Goal: Transaction & Acquisition: Obtain resource

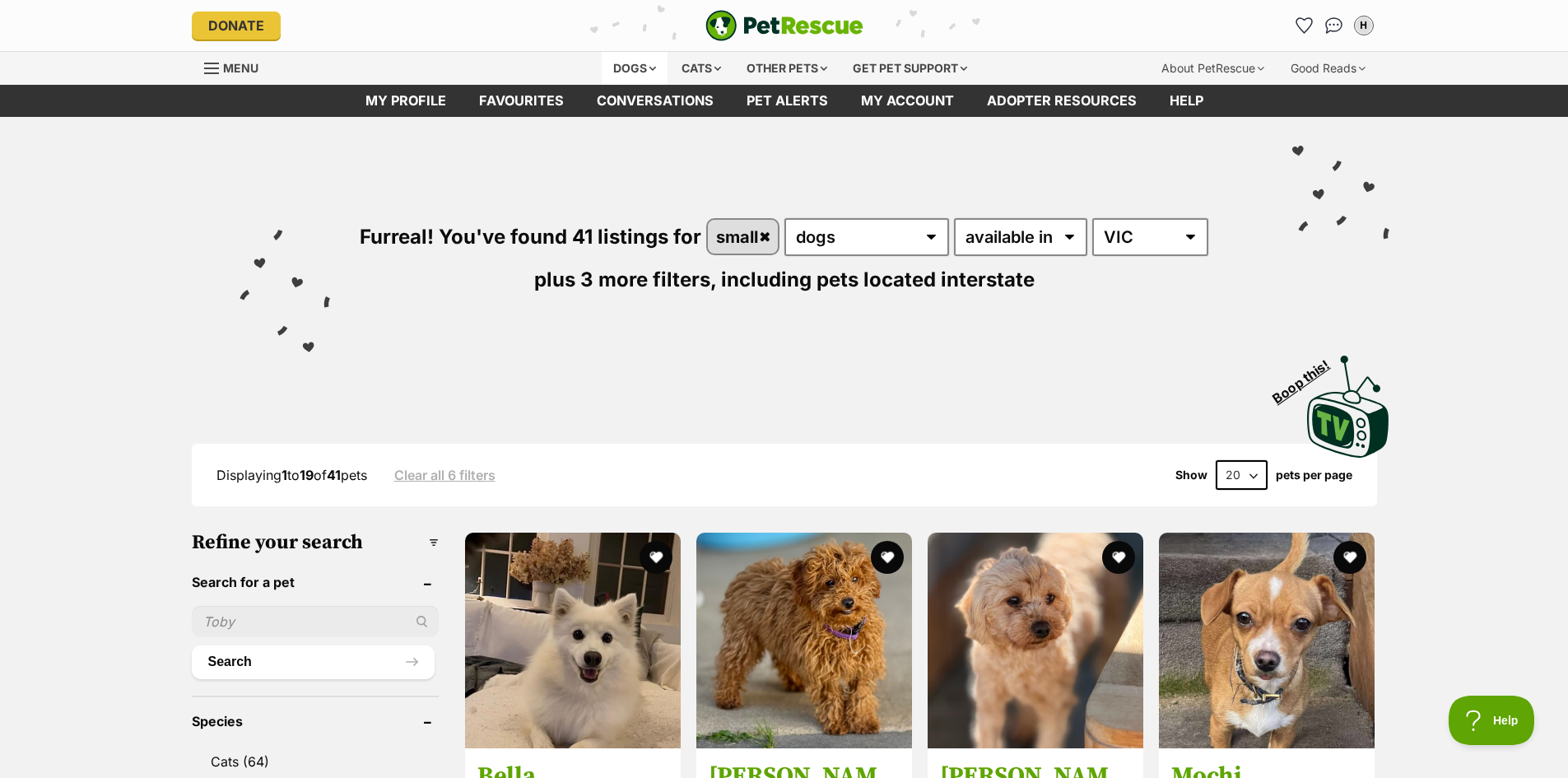
click at [606, 67] on div "Dogs" at bounding box center [635, 67] width 66 height 33
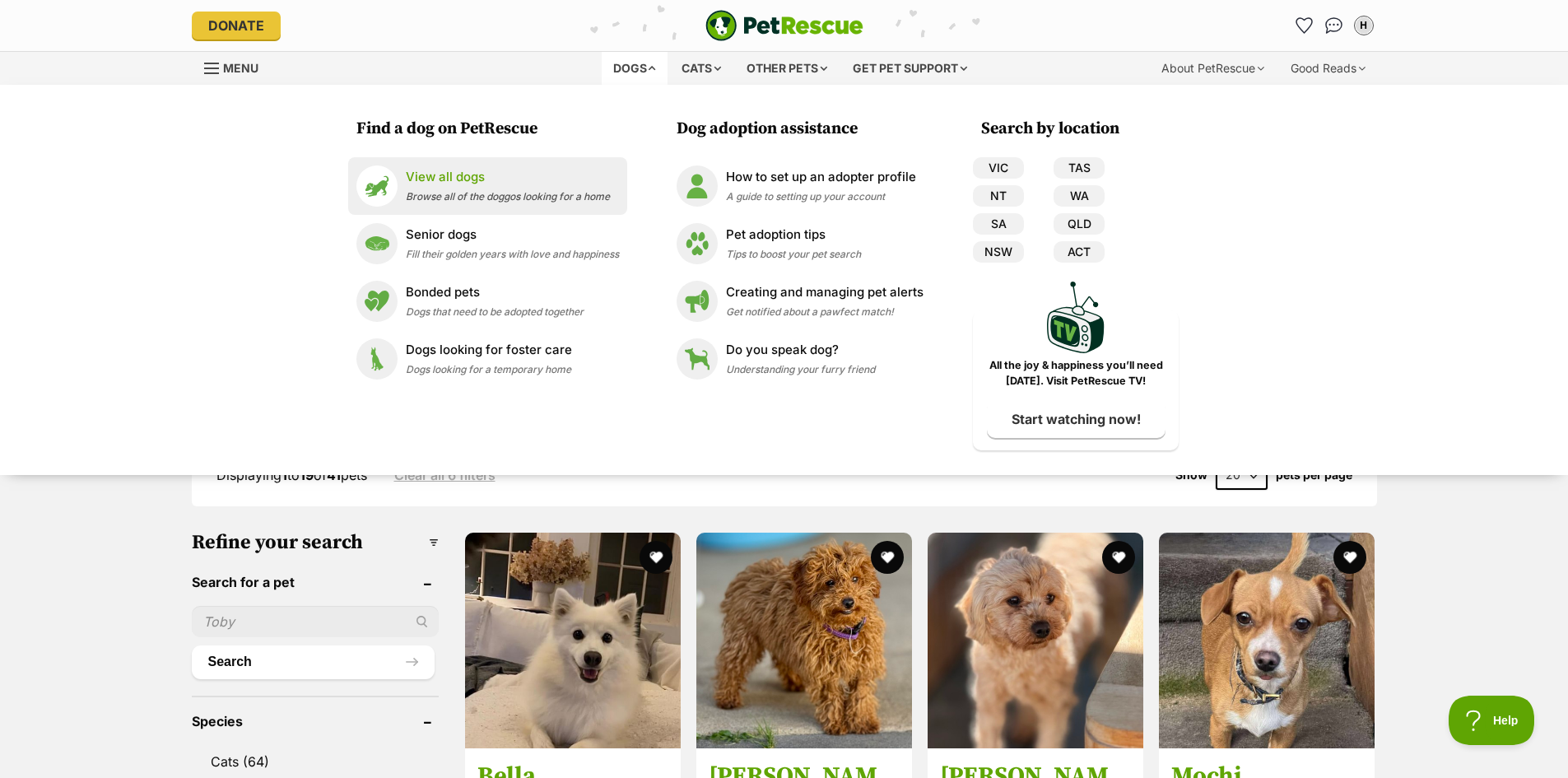
click at [435, 179] on p "View all dogs" at bounding box center [507, 177] width 204 height 19
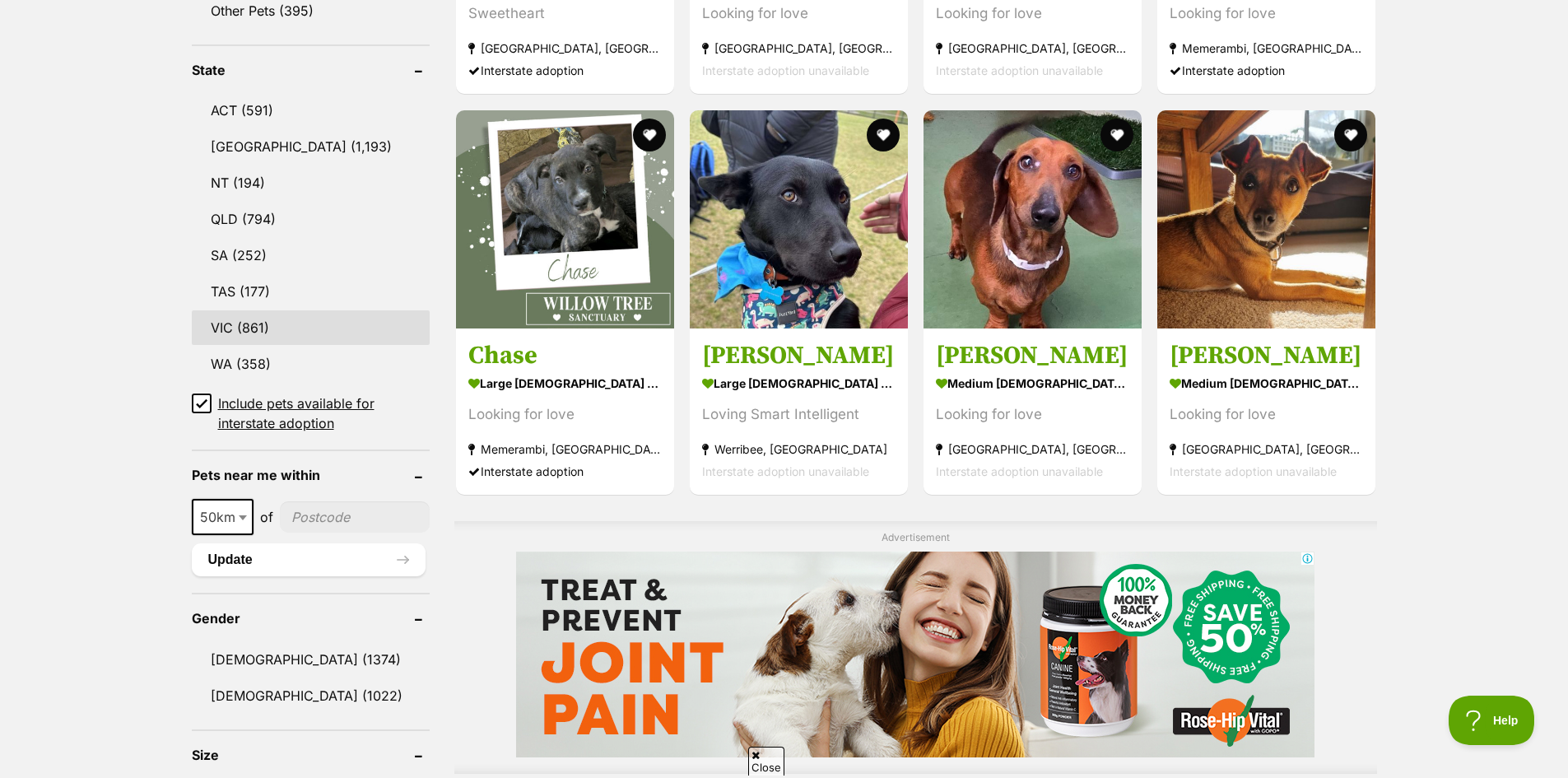
click at [369, 333] on link "VIC (861)" at bounding box center [310, 327] width 238 height 35
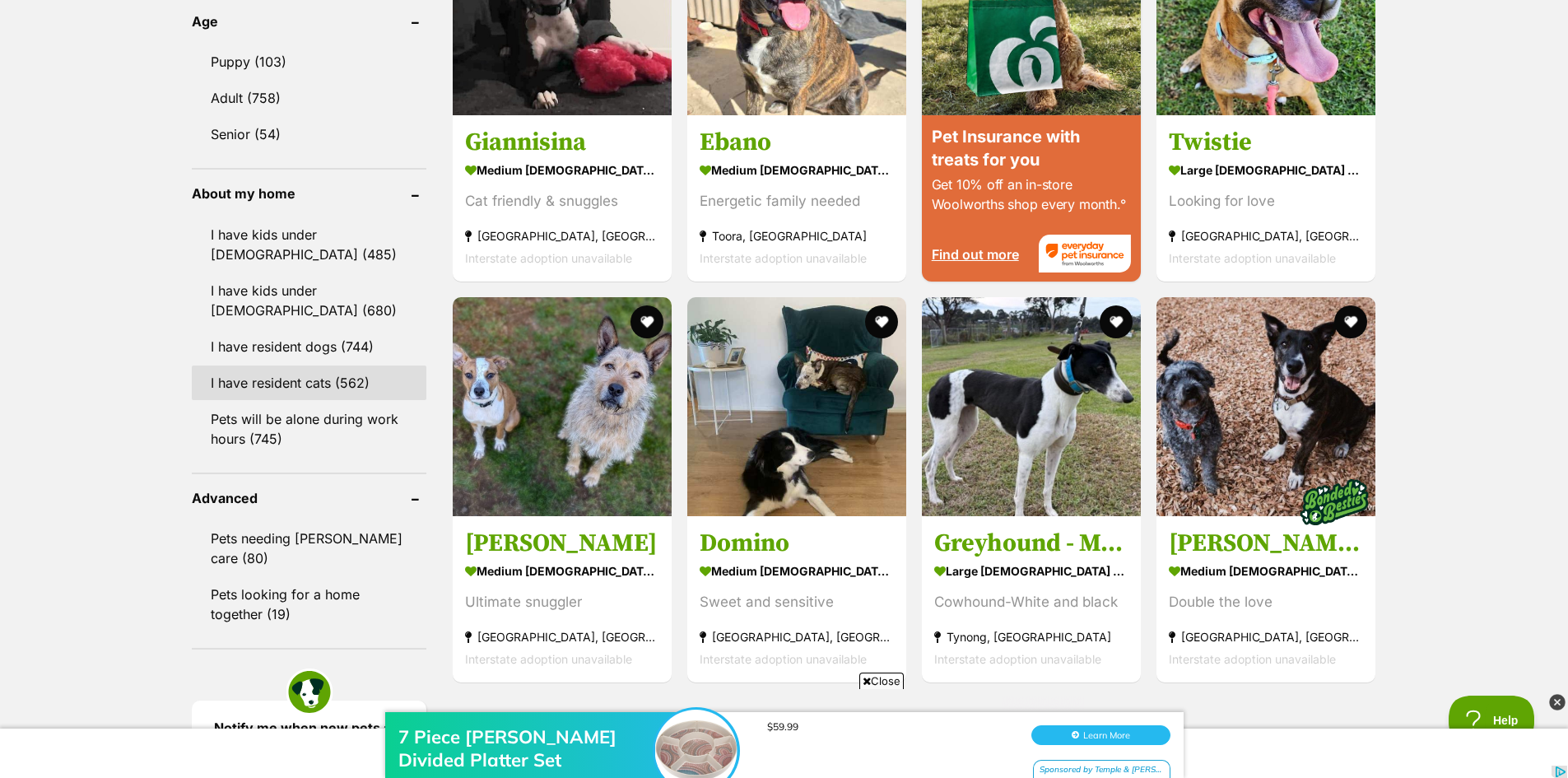
click at [332, 374] on link "I have resident cats (562)" at bounding box center [308, 383] width 234 height 35
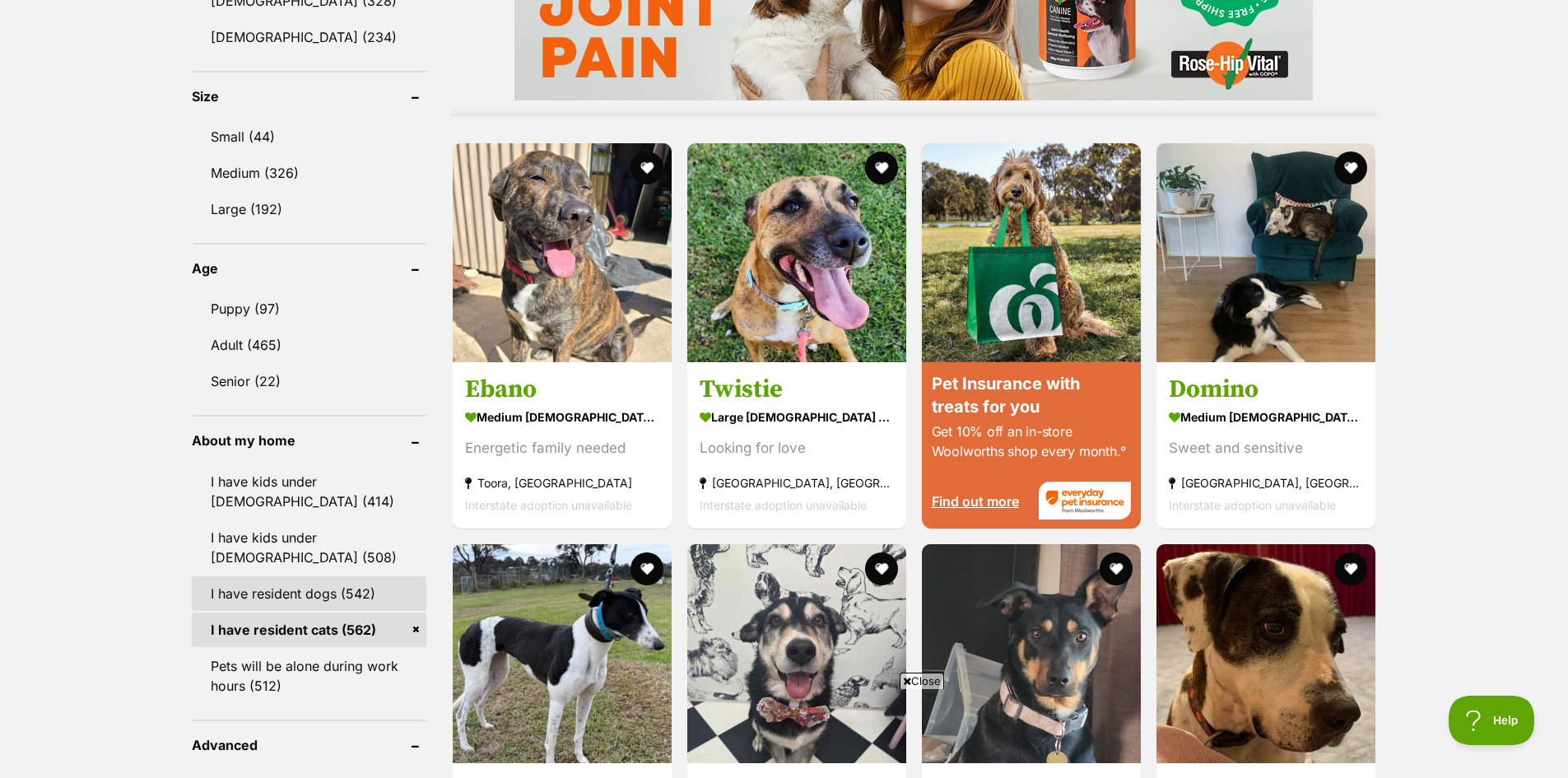
click at [336, 589] on link "I have resident dogs (542)" at bounding box center [308, 593] width 234 height 35
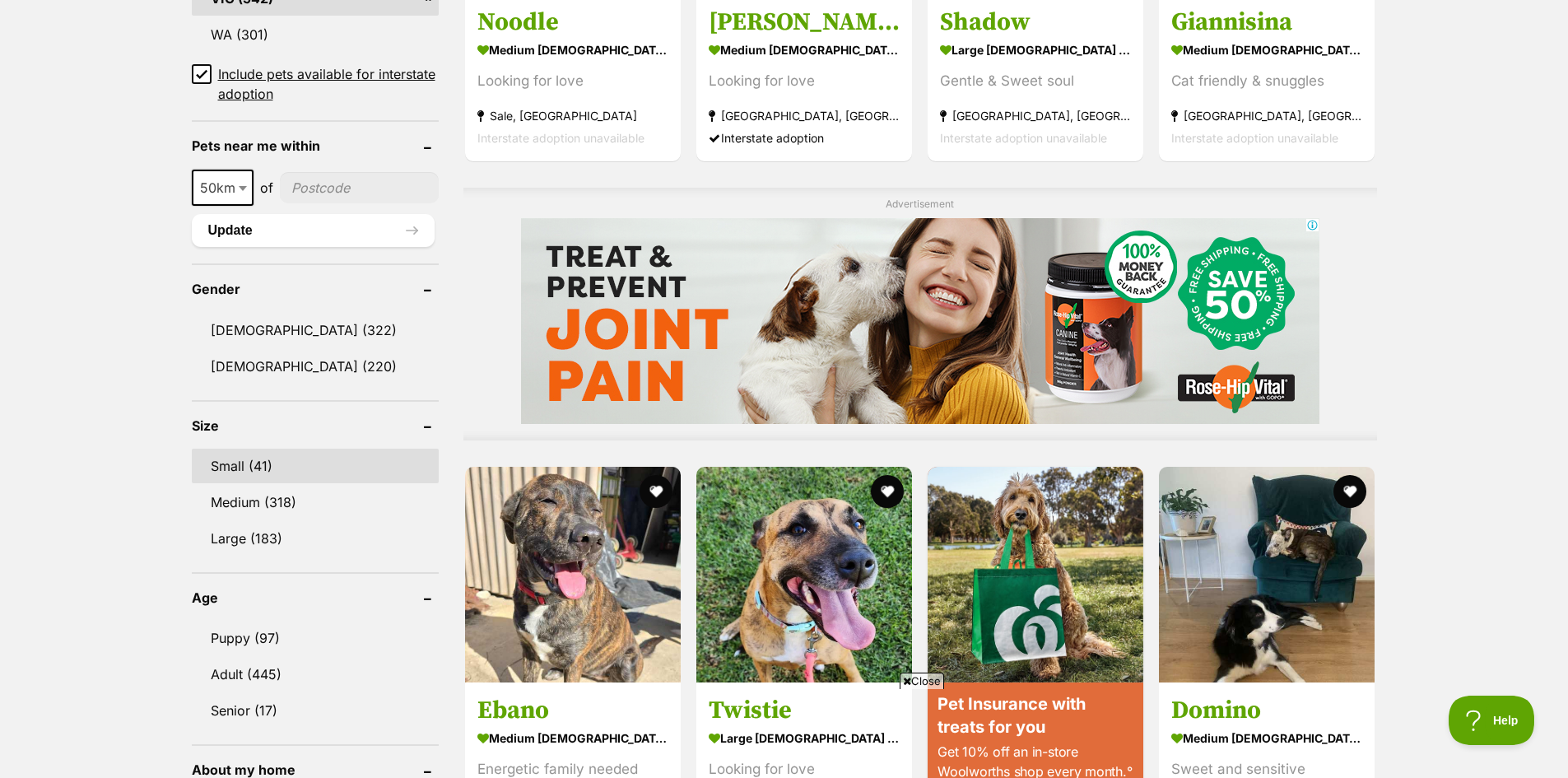
click at [325, 468] on link "Small (41)" at bounding box center [315, 466] width 247 height 35
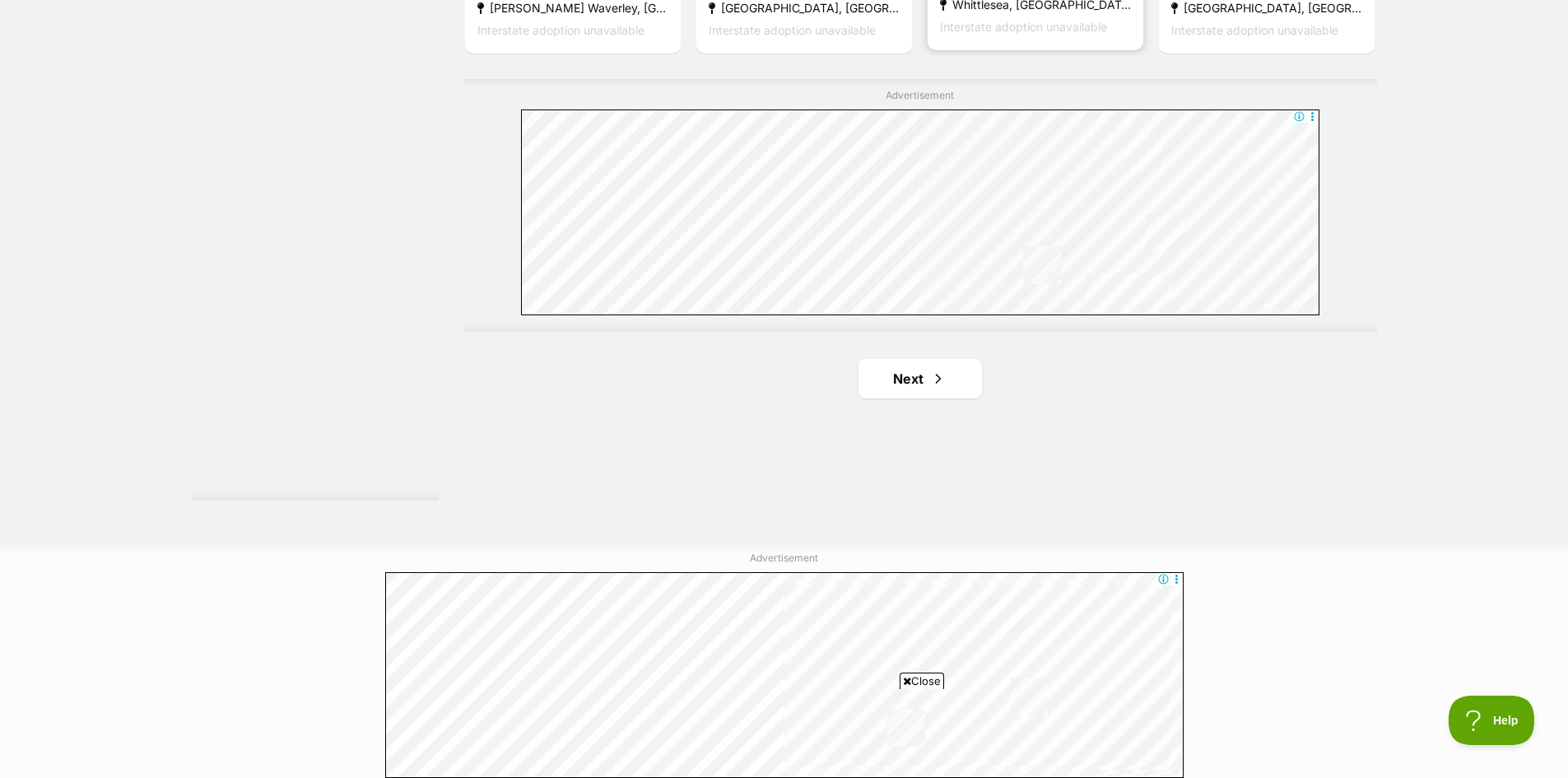
scroll to position [2963, 0]
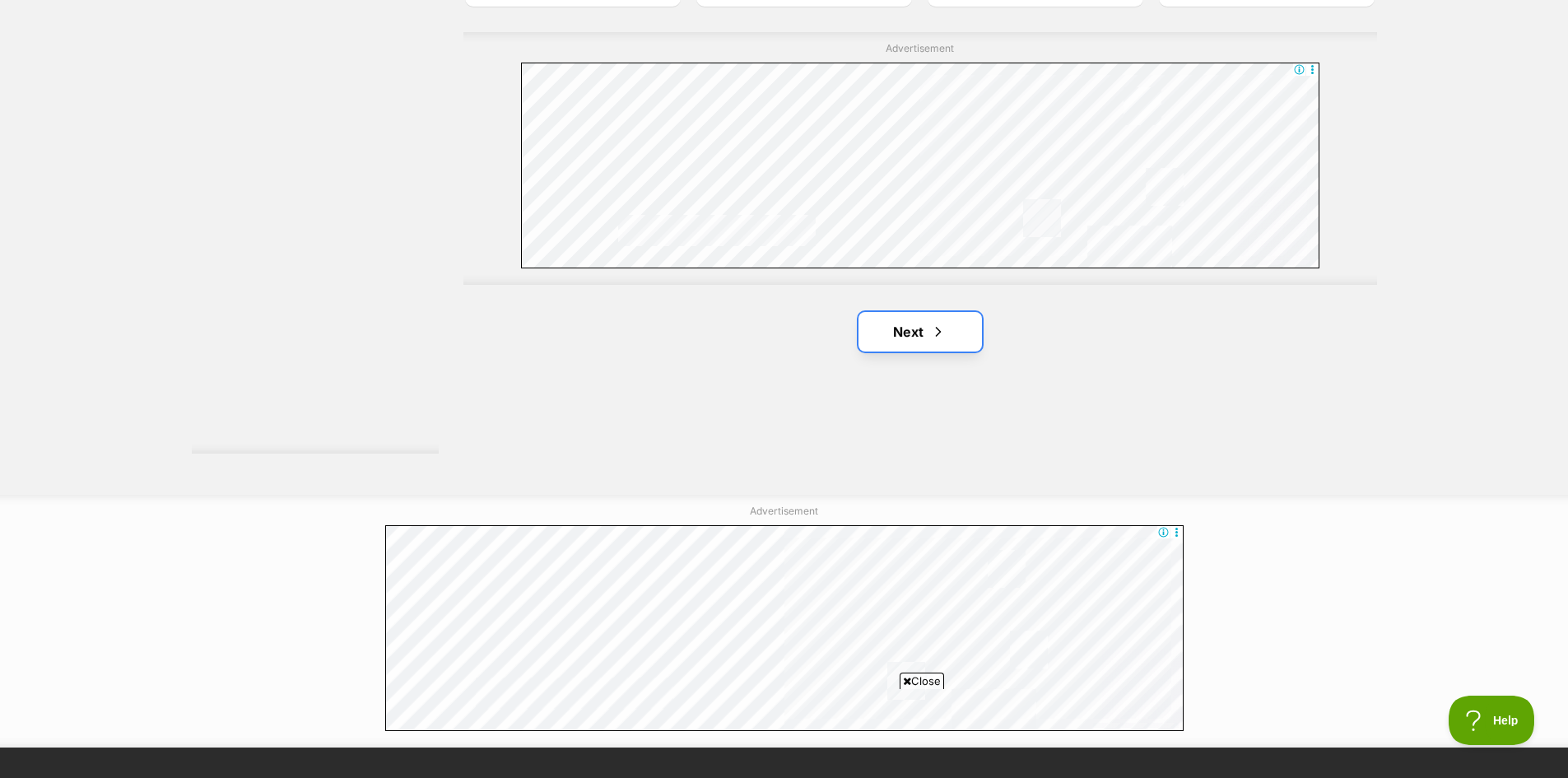
click at [957, 346] on link "Next" at bounding box center [919, 332] width 124 height 40
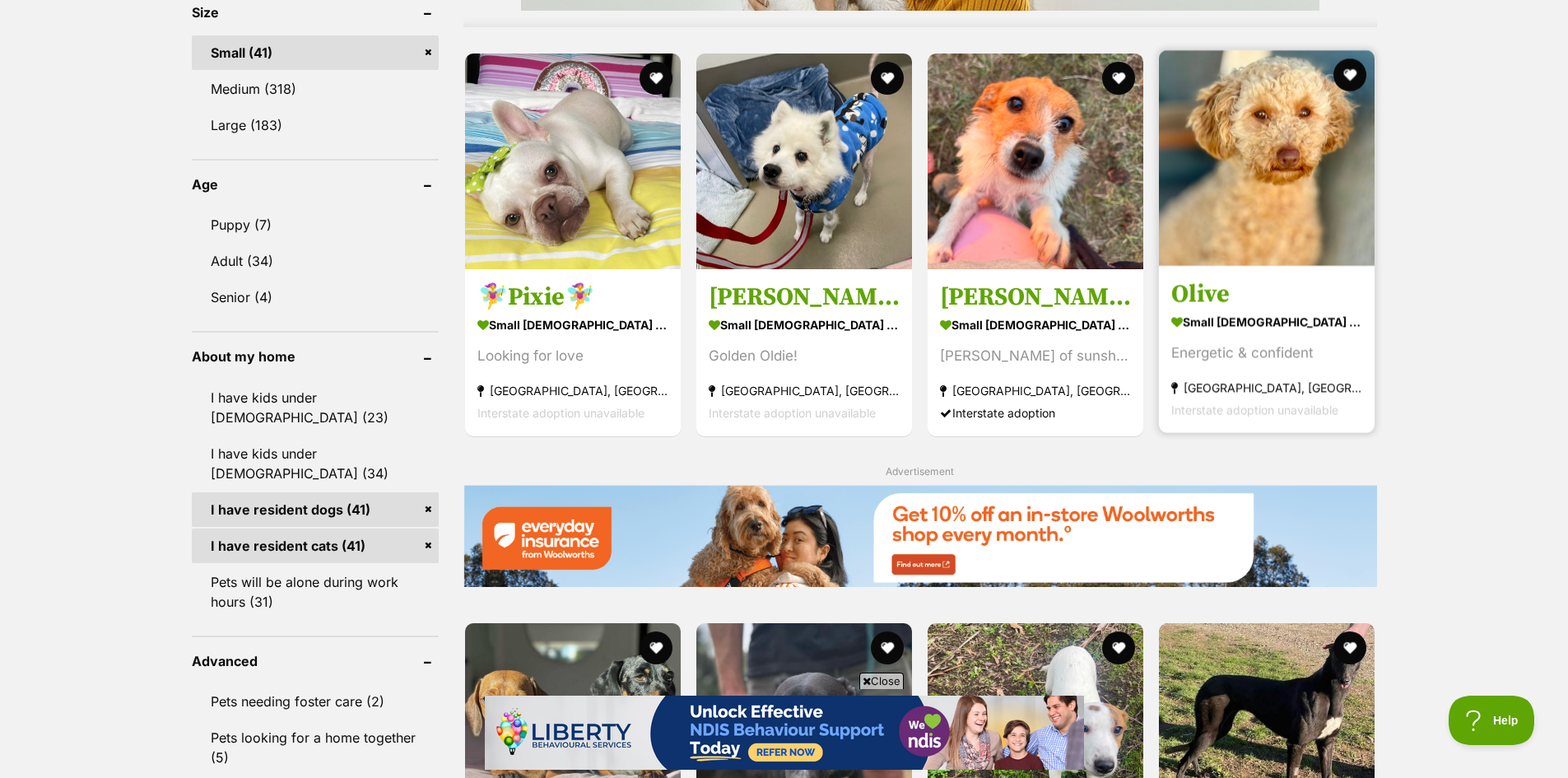
scroll to position [1564, 0]
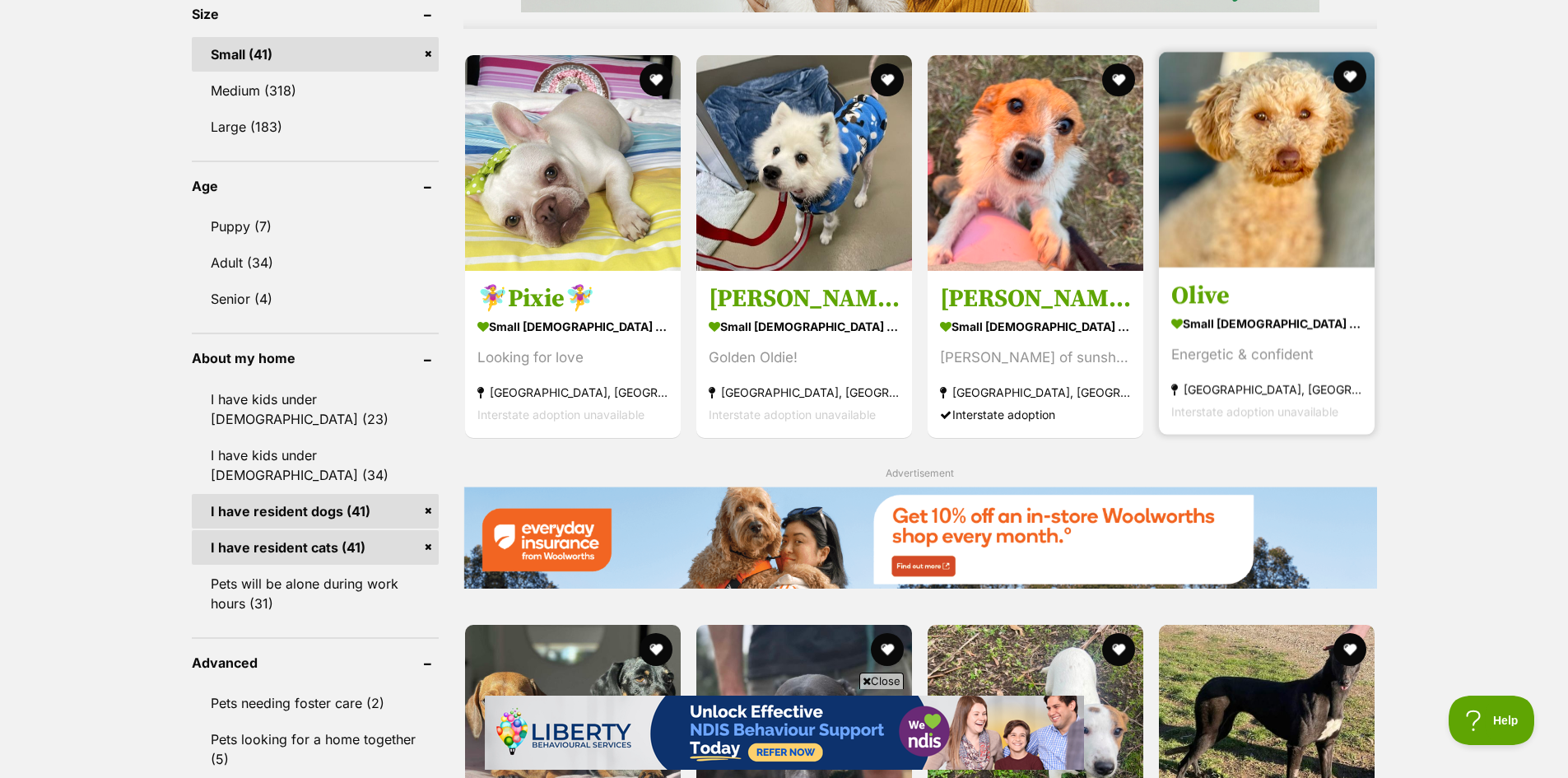
click at [1289, 336] on section "small female Dog Energetic & confident Hoppers Crossing, VIC Interstate adoptio…" at bounding box center [1266, 366] width 191 height 111
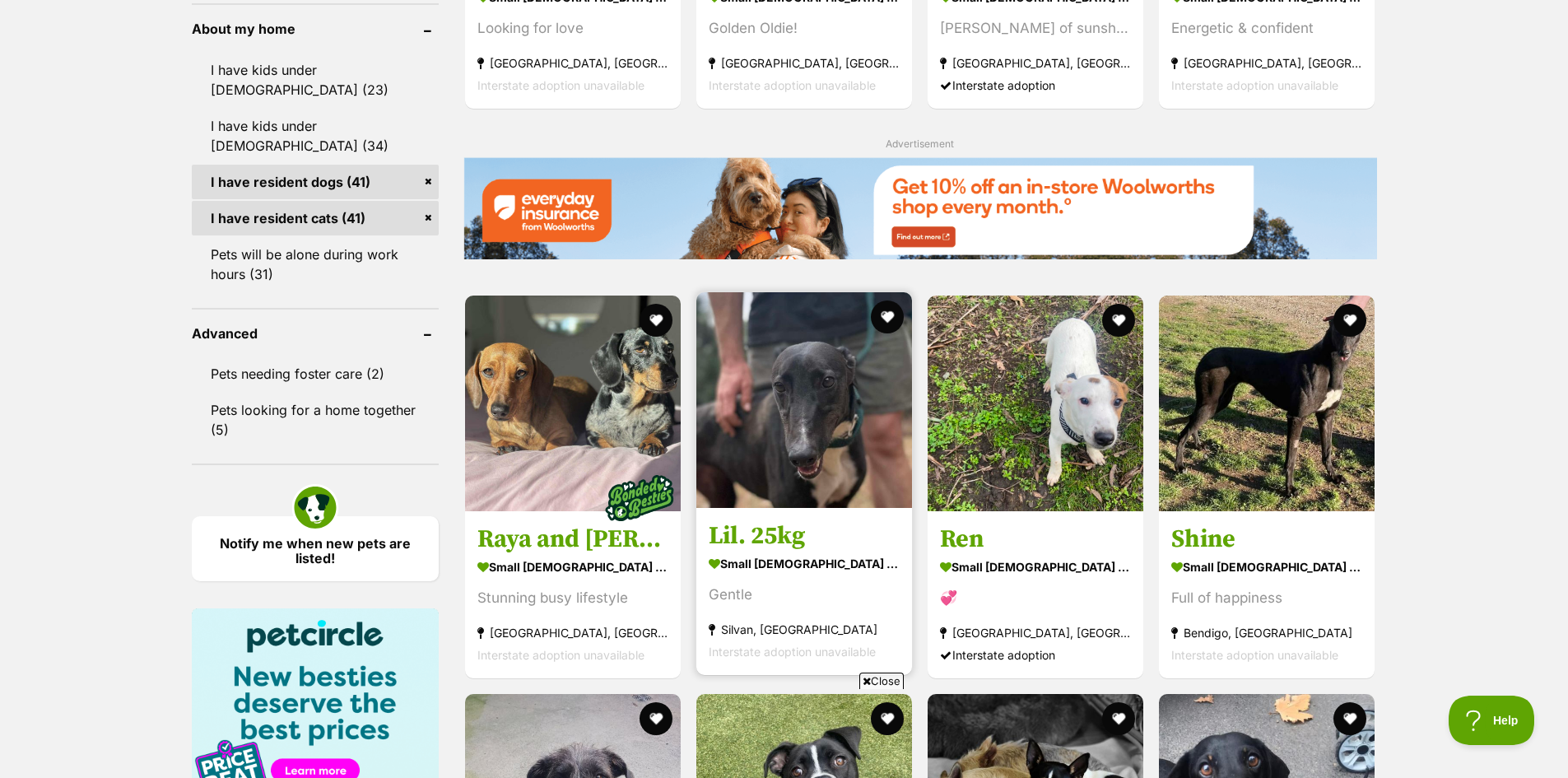
click at [804, 484] on img at bounding box center [804, 400] width 216 height 216
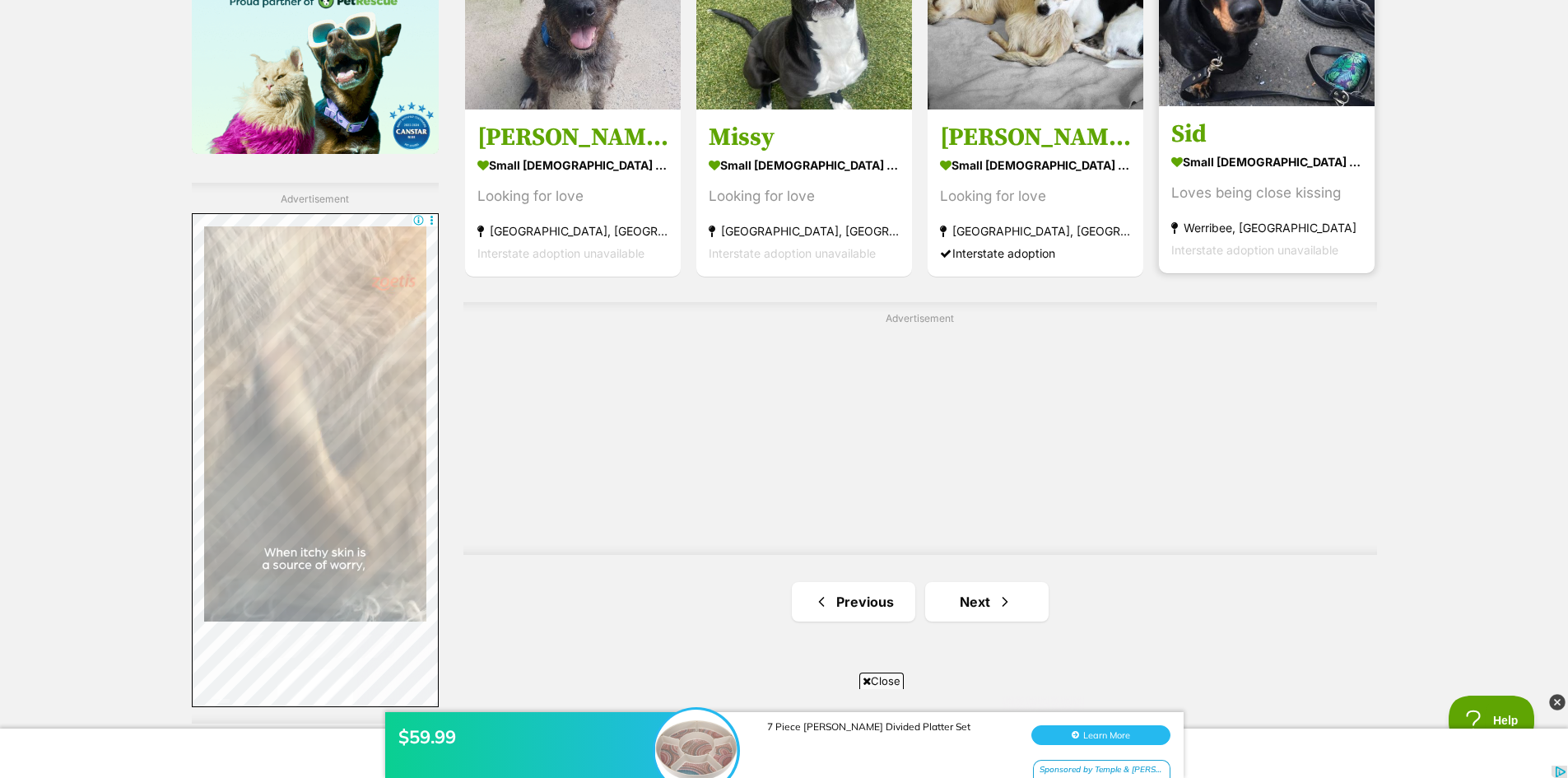
scroll to position [2696, 0]
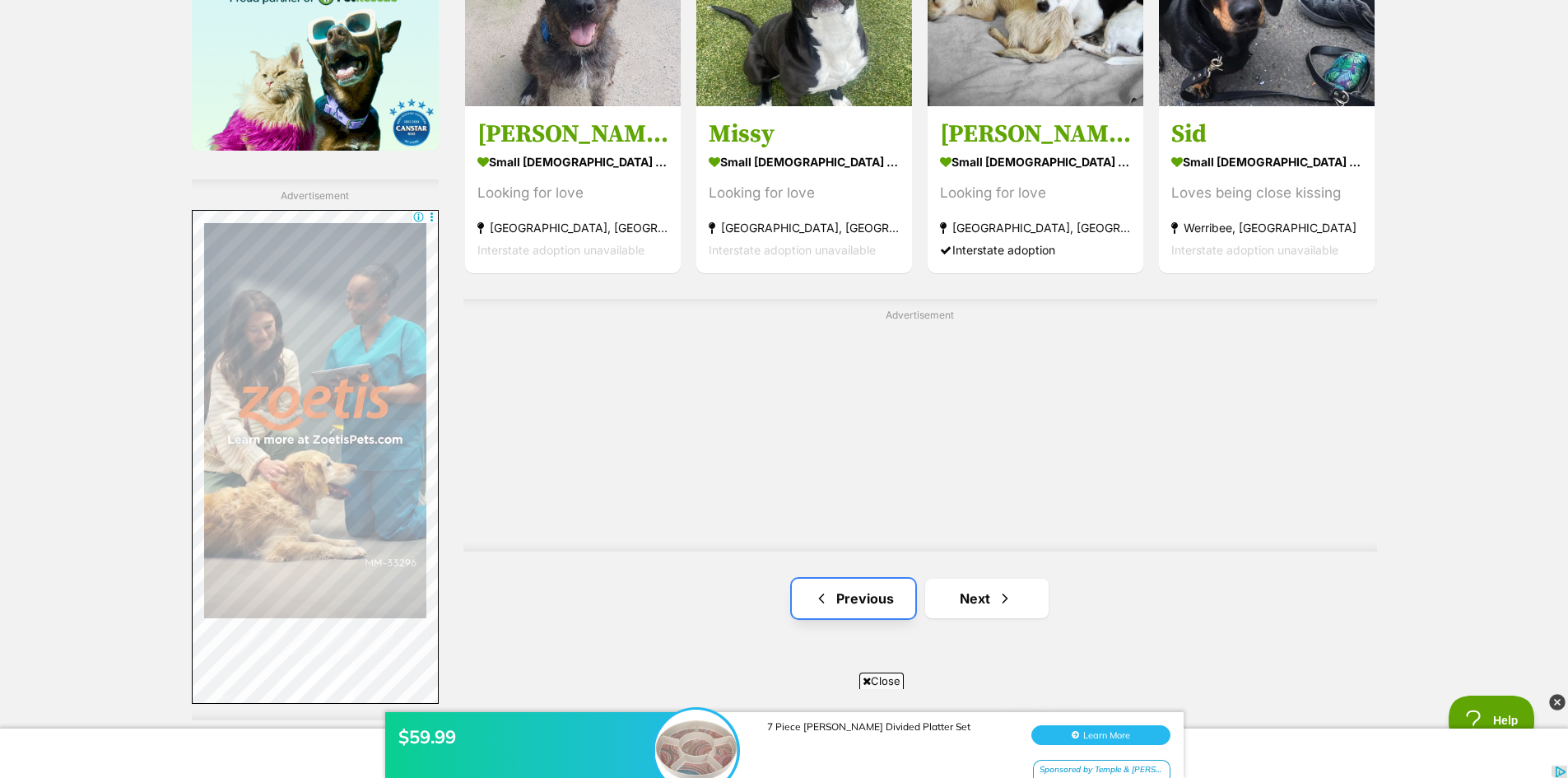
click at [870, 616] on link "Previous" at bounding box center [853, 598] width 124 height 40
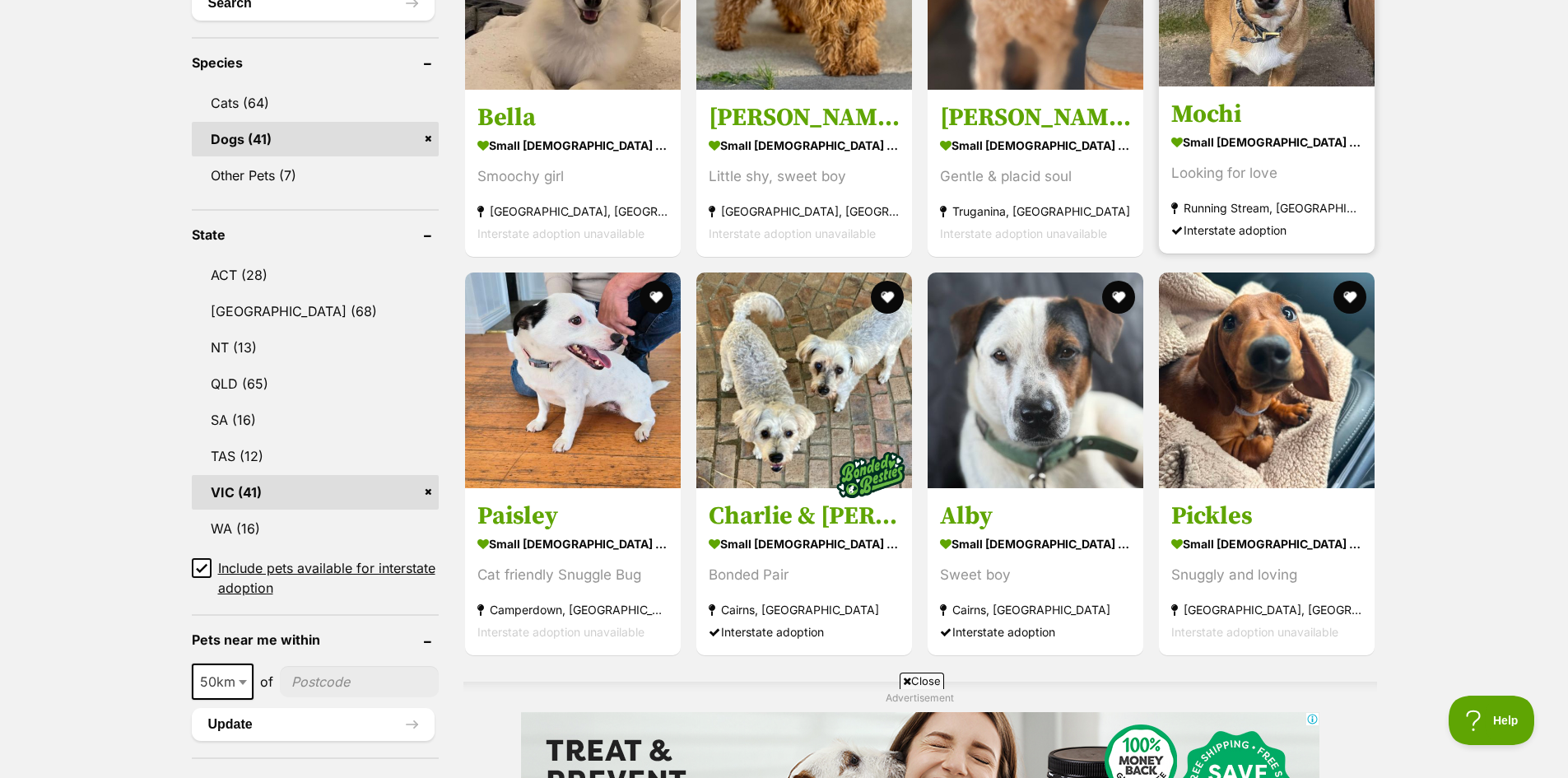
click at [1198, 210] on strong "Running Stream, NSW" at bounding box center [1266, 208] width 191 height 22
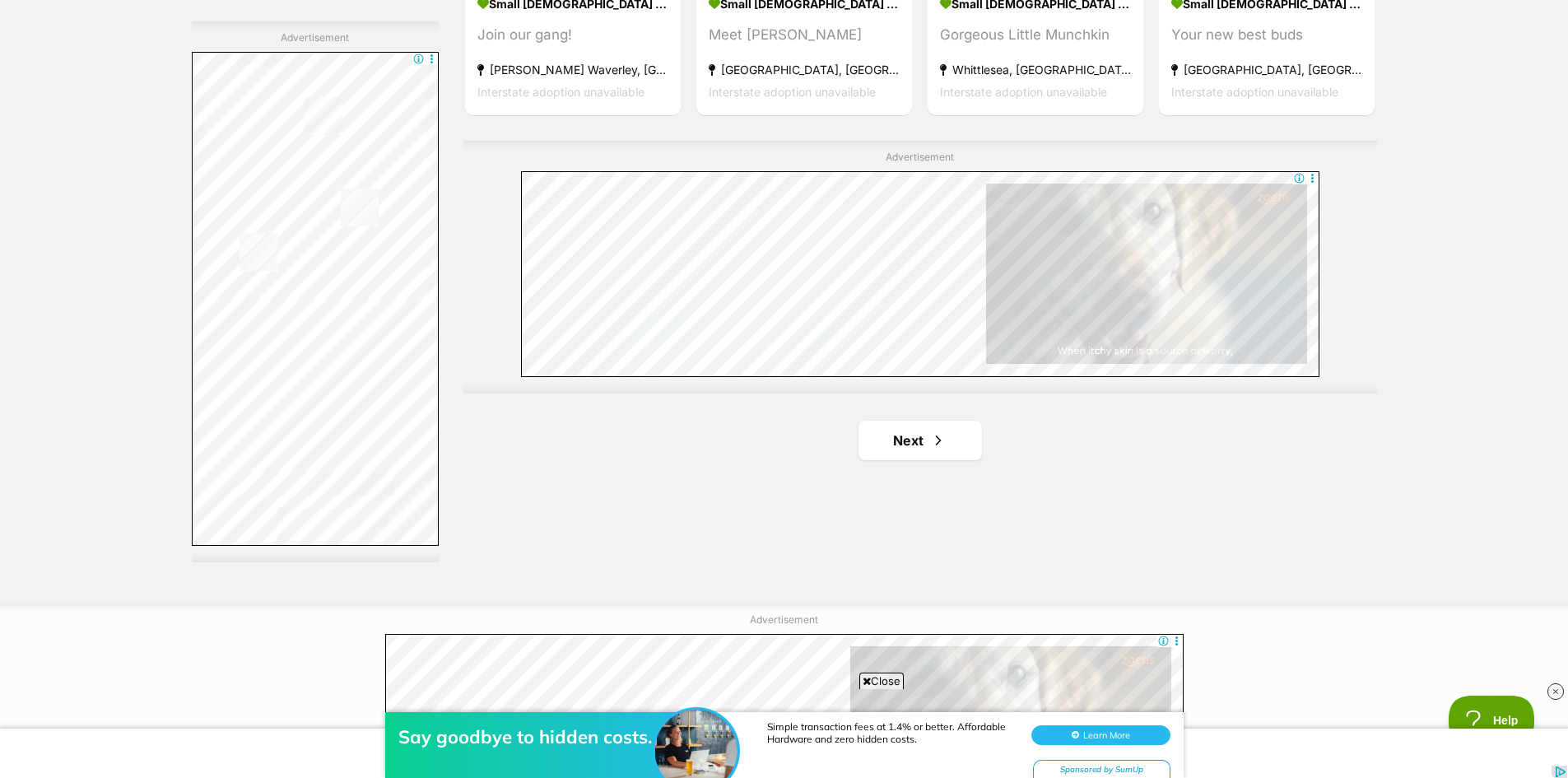
scroll to position [2872, 0]
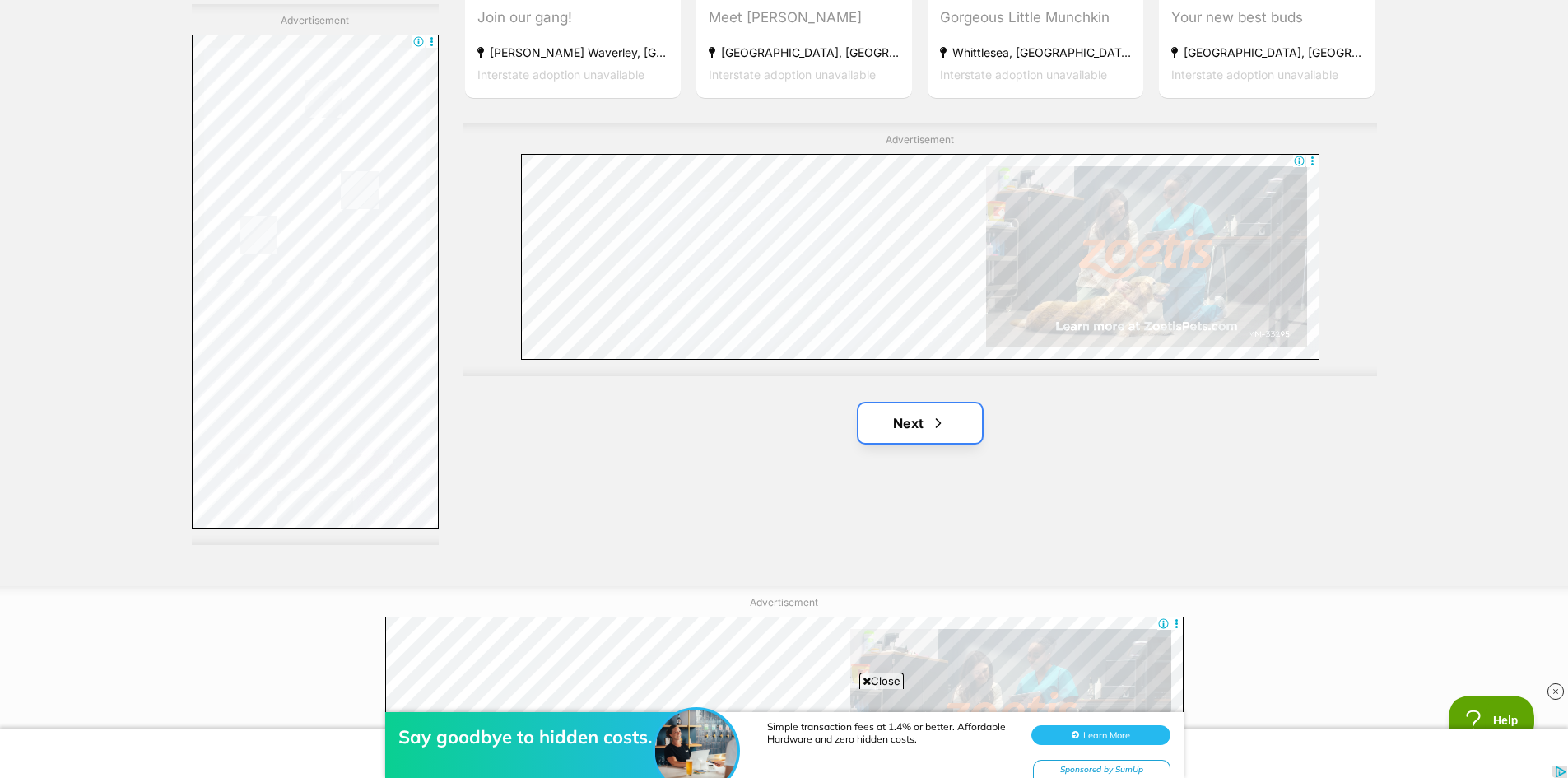
click at [897, 437] on link "Next" at bounding box center [919, 423] width 124 height 40
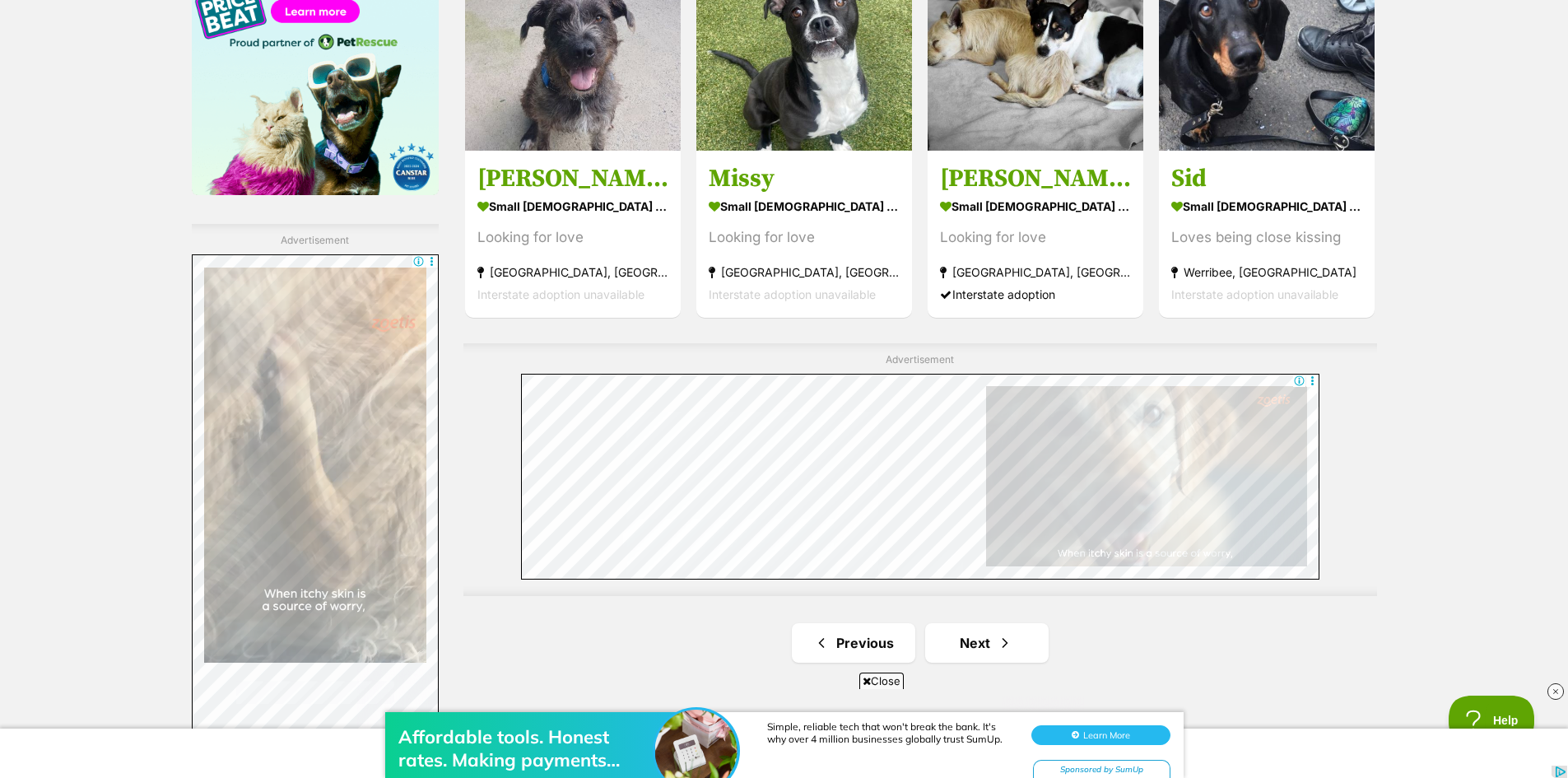
scroll to position [2881, 0]
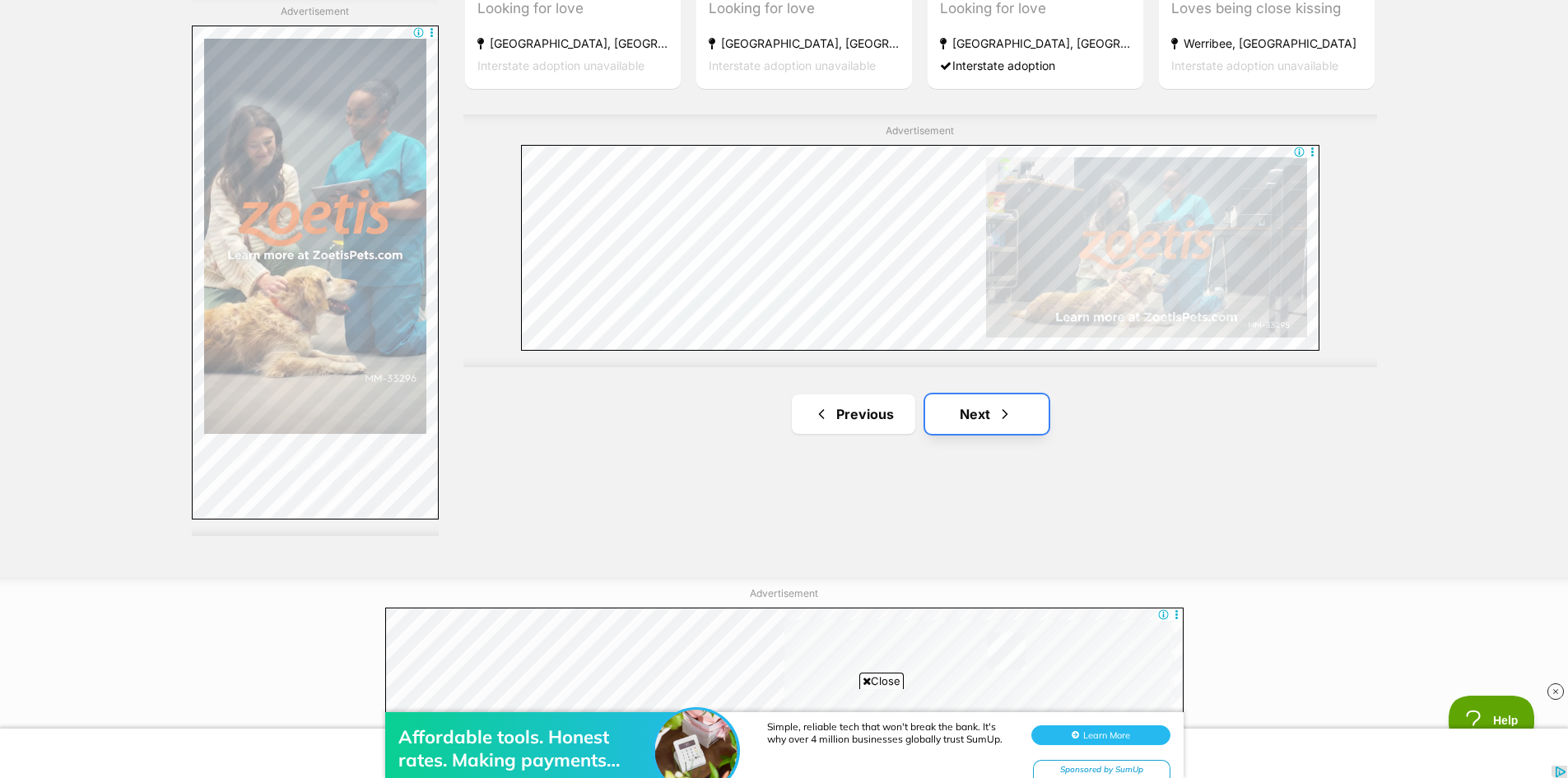
click at [951, 432] on link "Next" at bounding box center [987, 414] width 124 height 40
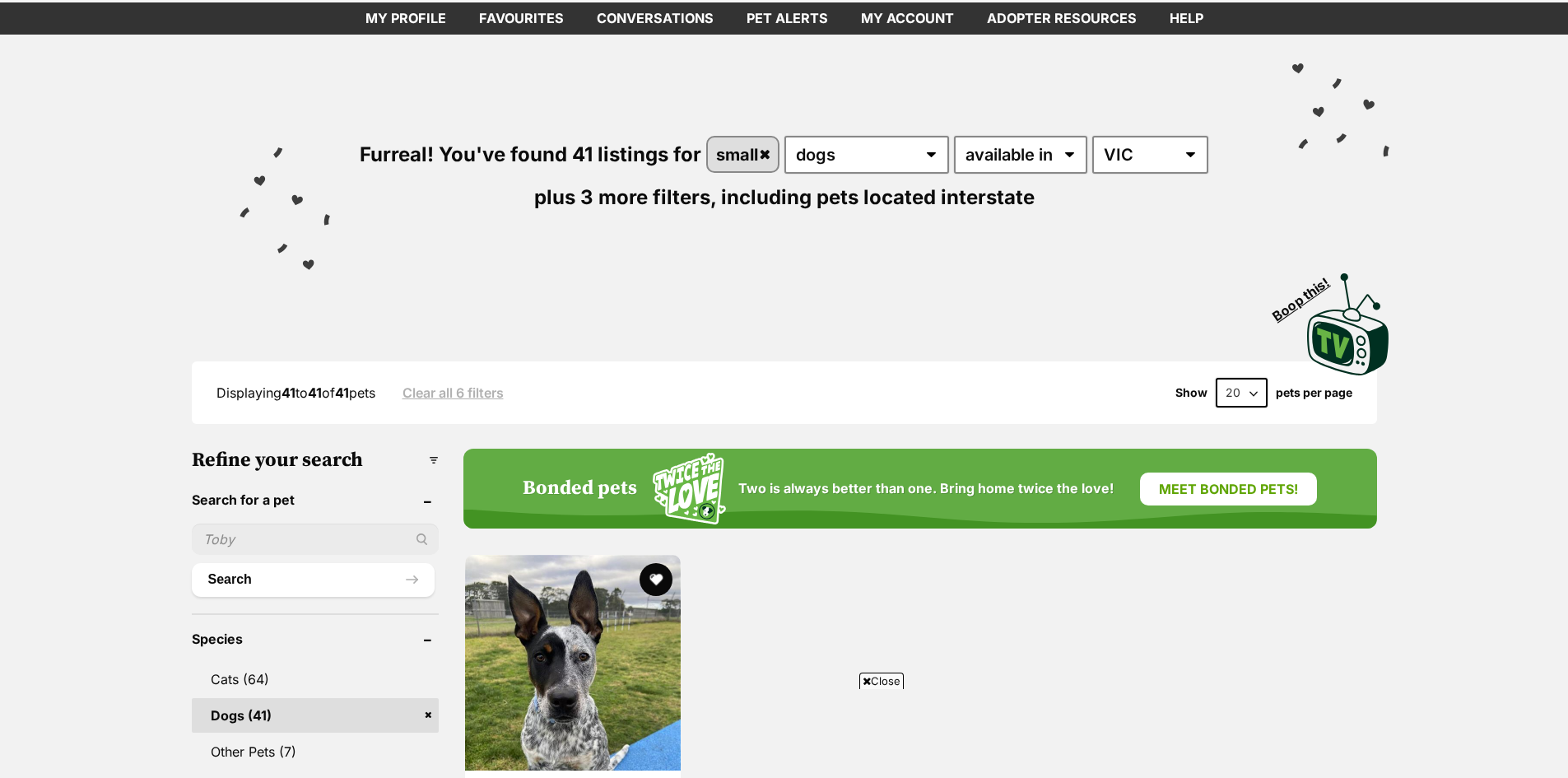
click at [1239, 398] on select "20 40 60" at bounding box center [1242, 392] width 51 height 30
select select "60"
click at [1216, 378] on select "20 40 60" at bounding box center [1242, 392] width 51 height 30
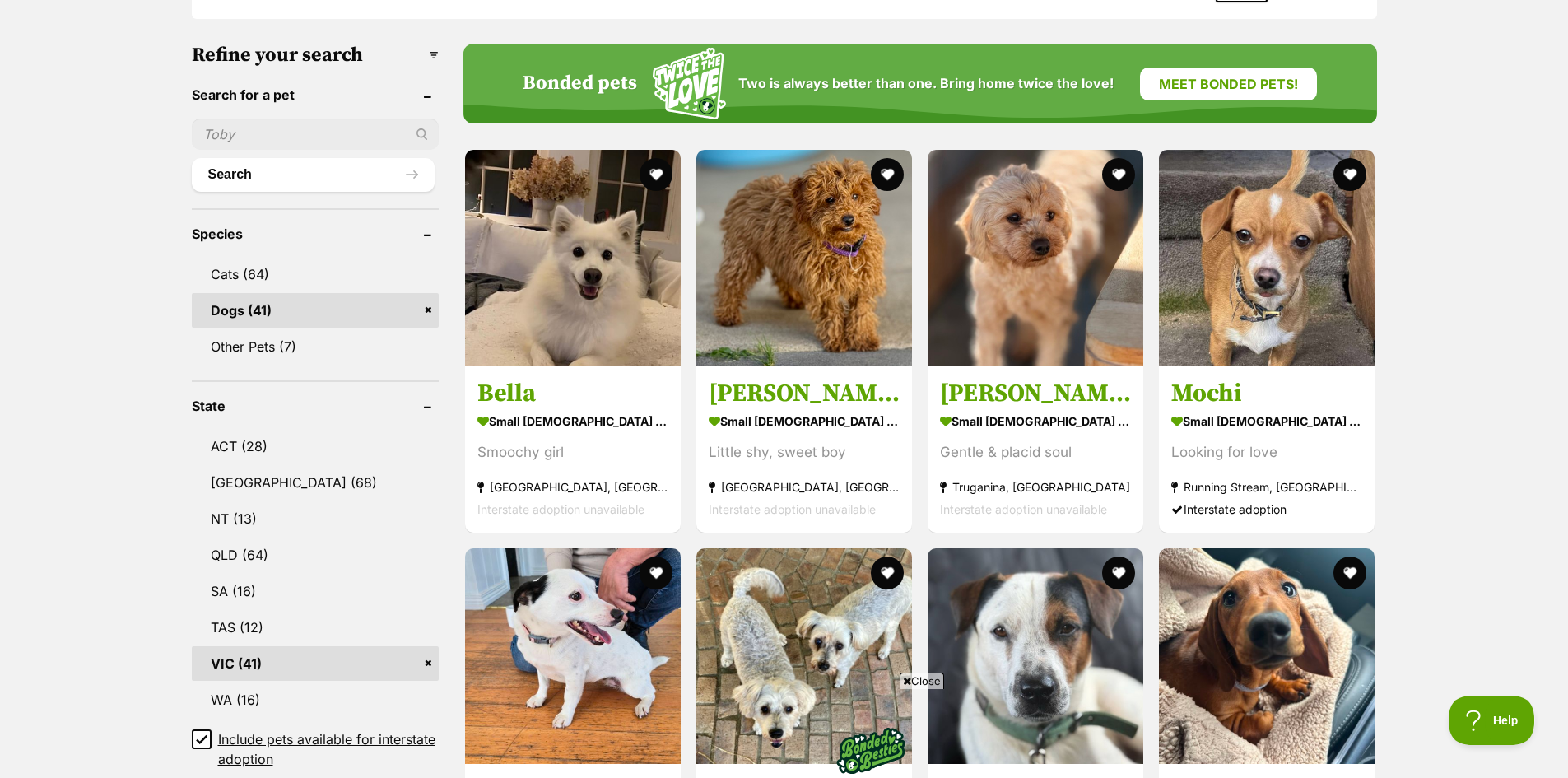
scroll to position [494, 0]
